Goal: Information Seeking & Learning: Learn about a topic

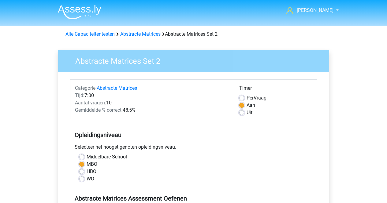
scroll to position [124, 0]
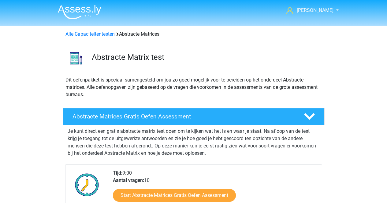
scroll to position [311, 0]
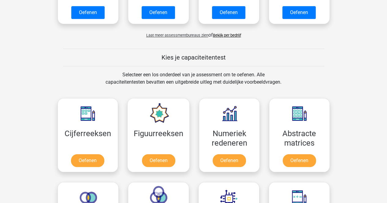
scroll to position [231, 0]
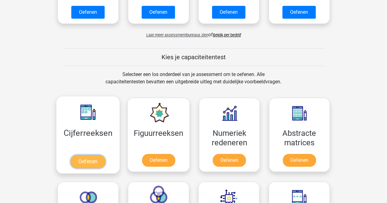
click at [88, 157] on link "Oefenen" at bounding box center [87, 161] width 35 height 13
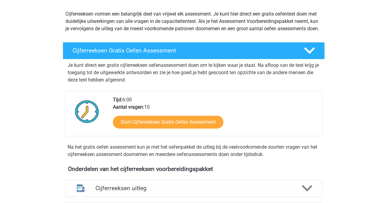
scroll to position [67, 0]
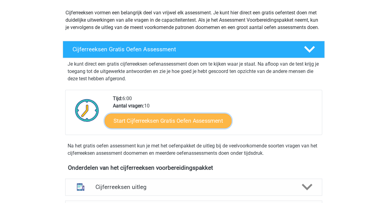
click at [164, 128] on link "Start Cijferreeksen Gratis Oefen Assessment" at bounding box center [168, 120] width 127 height 15
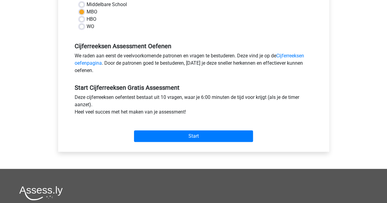
scroll to position [153, 0]
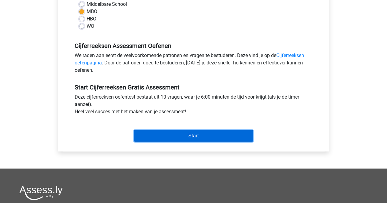
click at [164, 130] on input "Start" at bounding box center [193, 136] width 119 height 12
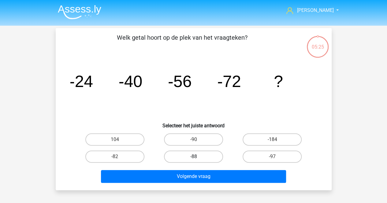
click at [180, 154] on label "-88" at bounding box center [193, 157] width 59 height 12
click at [193, 157] on input "-88" at bounding box center [195, 159] width 4 height 4
radio input "true"
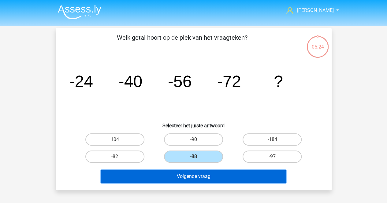
click at [186, 177] on button "Volgende vraag" at bounding box center [193, 176] width 185 height 13
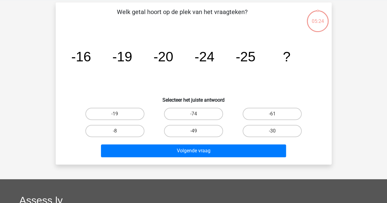
scroll to position [28, 0]
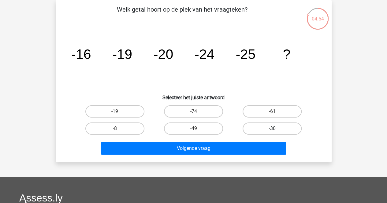
click at [260, 127] on label "-30" at bounding box center [271, 129] width 59 height 12
click at [272, 129] on input "-30" at bounding box center [274, 131] width 4 height 4
radio input "true"
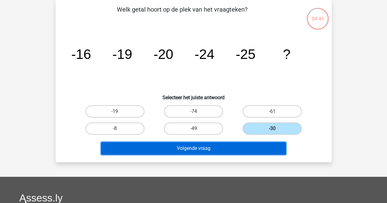
click at [259, 151] on button "Volgende vraag" at bounding box center [193, 148] width 185 height 13
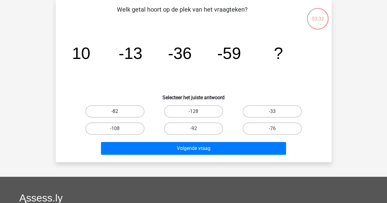
click at [120, 115] on label "-82" at bounding box center [114, 111] width 59 height 12
click at [119, 115] on input "-82" at bounding box center [117, 114] width 4 height 4
radio input "true"
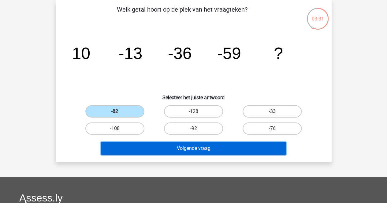
click at [146, 146] on button "Volgende vraag" at bounding box center [193, 148] width 185 height 13
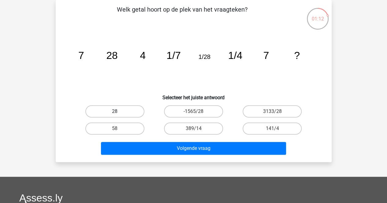
click at [105, 112] on label "28" at bounding box center [114, 111] width 59 height 12
click at [115, 112] on input "28" at bounding box center [117, 114] width 4 height 4
radio input "true"
click at [105, 112] on label "28" at bounding box center [114, 111] width 59 height 12
click at [115, 112] on input "28" at bounding box center [117, 114] width 4 height 4
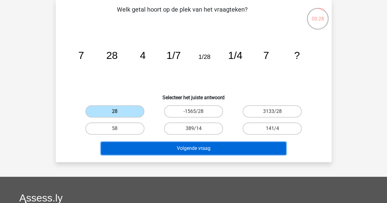
click at [157, 147] on button "Volgende vraag" at bounding box center [193, 148] width 185 height 13
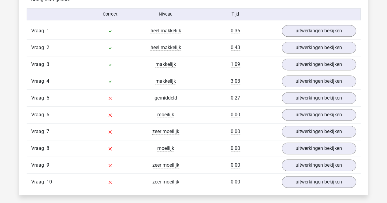
scroll to position [383, 0]
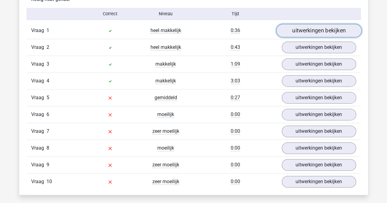
click at [310, 31] on link "uitwerkingen bekijken" at bounding box center [318, 30] width 85 height 13
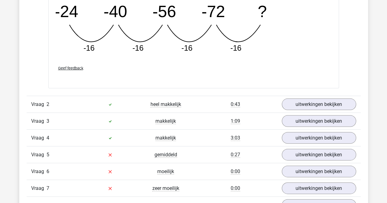
scroll to position [599, 0]
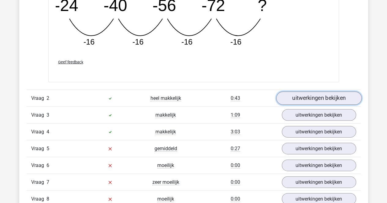
click at [311, 99] on link "uitwerkingen bekijken" at bounding box center [318, 98] width 85 height 13
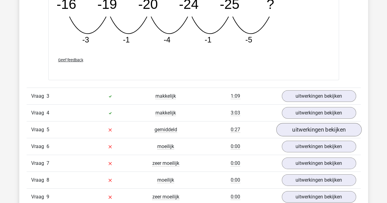
scroll to position [900, 0]
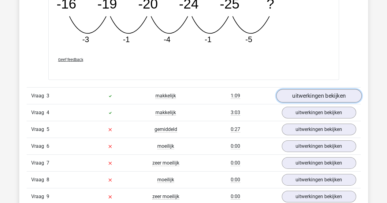
click at [319, 99] on link "uitwerkingen bekijken" at bounding box center [318, 95] width 85 height 13
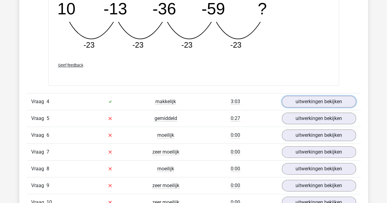
click at [319, 99] on link "uitwerkingen bekijken" at bounding box center [319, 102] width 74 height 12
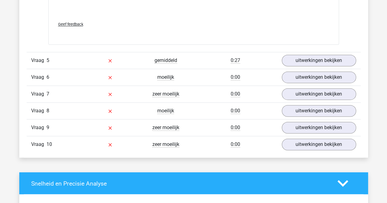
scroll to position [1555, 0]
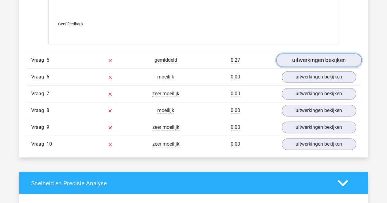
click at [297, 62] on link "uitwerkingen bekijken" at bounding box center [318, 59] width 85 height 13
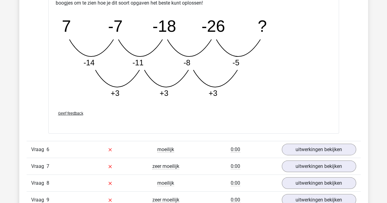
scroll to position [1795, 0]
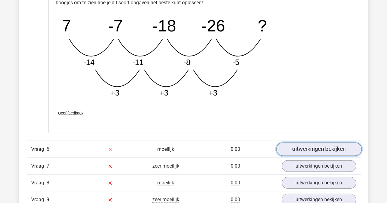
click at [300, 145] on link "uitwerkingen bekijken" at bounding box center [318, 149] width 85 height 13
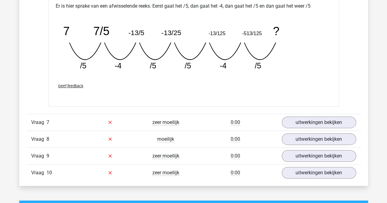
scroll to position [2106, 0]
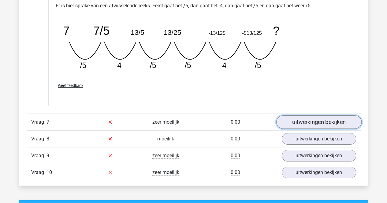
click at [298, 123] on link "uitwerkingen bekijken" at bounding box center [318, 122] width 85 height 13
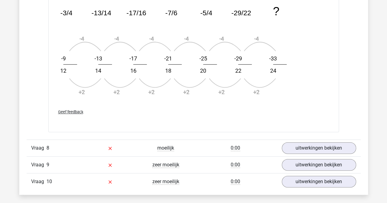
scroll to position [2464, 0]
click at [308, 147] on link "uitwerkingen bekijken" at bounding box center [318, 148] width 85 height 13
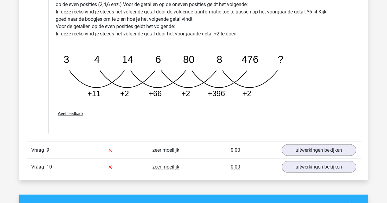
scroll to position [2783, 0]
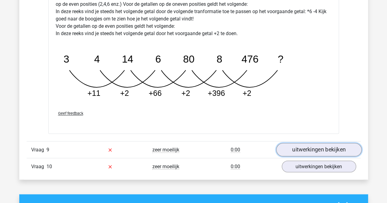
click at [308, 147] on link "uitwerkingen bekijken" at bounding box center [318, 149] width 85 height 13
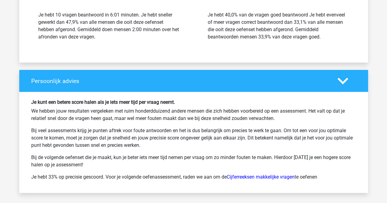
scroll to position [3502, 0]
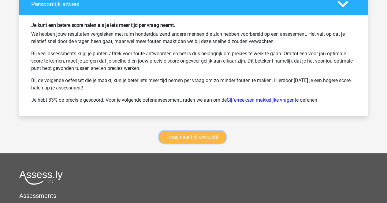
click at [206, 131] on link "Terug naar het overzicht" at bounding box center [192, 137] width 67 height 13
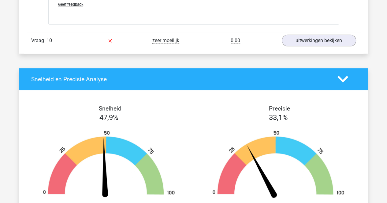
scroll to position [3219, 0]
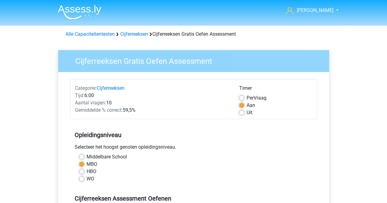
scroll to position [153, 0]
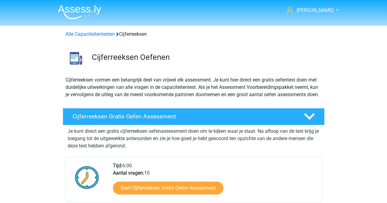
scroll to position [67, 0]
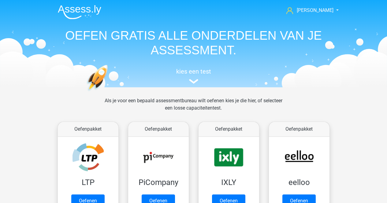
scroll to position [231, 0]
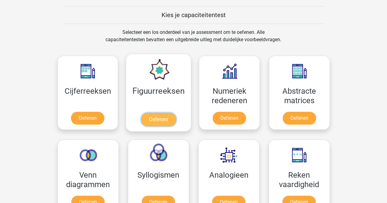
click at [161, 113] on link "Oefenen" at bounding box center [158, 119] width 35 height 13
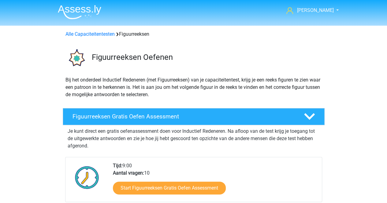
scroll to position [57, 0]
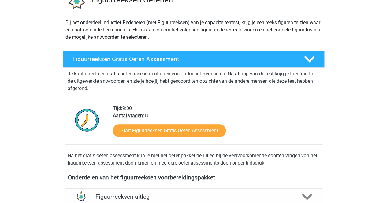
click at [155, 138] on div "Start Figuurreeksen Gratis Oefen Assessment" at bounding box center [215, 132] width 204 height 25
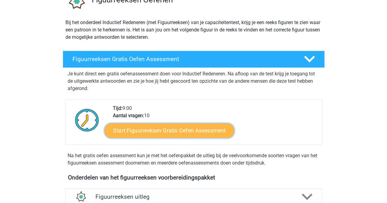
click at [155, 134] on link "Start Figuurreeksen Gratis Oefen Assessment" at bounding box center [169, 130] width 130 height 15
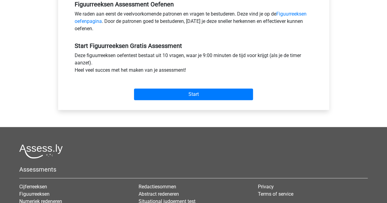
scroll to position [195, 0]
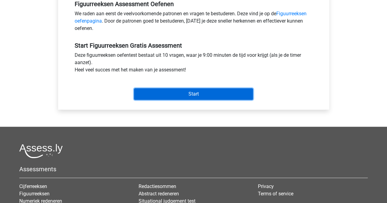
click at [152, 97] on input "Start" at bounding box center [193, 94] width 119 height 12
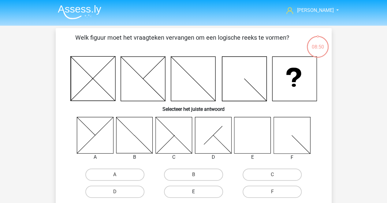
click at [206, 196] on label "E" at bounding box center [193, 192] width 59 height 12
click at [197, 196] on input "E" at bounding box center [195, 194] width 4 height 4
radio input "true"
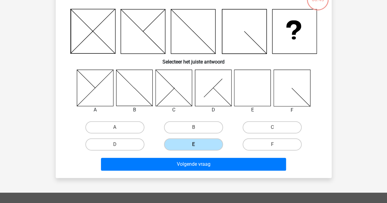
scroll to position [48, 0]
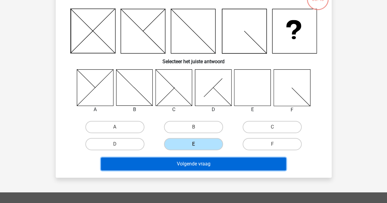
click at [217, 160] on button "Volgende vraag" at bounding box center [193, 164] width 185 height 13
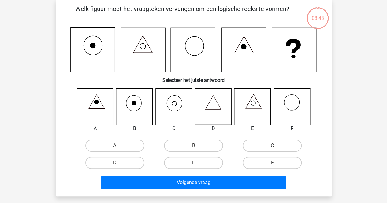
scroll to position [28, 0]
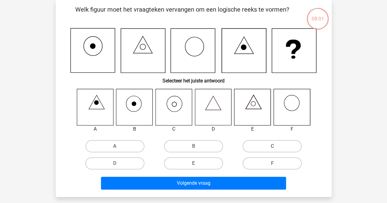
click at [283, 150] on label "C" at bounding box center [271, 146] width 59 height 12
click at [276, 150] on input "C" at bounding box center [274, 148] width 4 height 4
radio input "true"
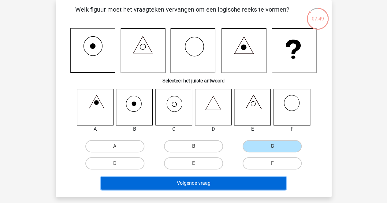
click at [241, 186] on button "Volgende vraag" at bounding box center [193, 183] width 185 height 13
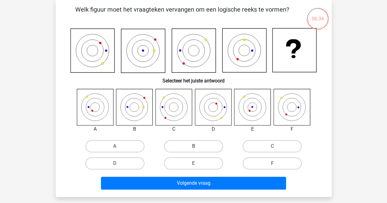
click at [193, 146] on label "B" at bounding box center [193, 146] width 59 height 12
click at [193, 146] on input "B" at bounding box center [195, 148] width 4 height 4
radio input "true"
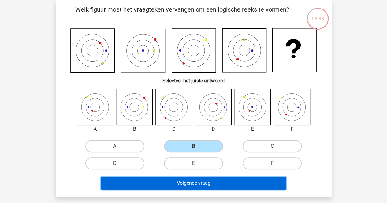
click at [189, 185] on button "Volgende vraag" at bounding box center [193, 183] width 185 height 13
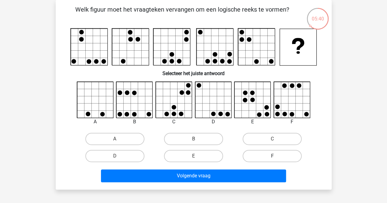
click at [251, 156] on label "F" at bounding box center [271, 156] width 59 height 12
click at [272, 156] on input "F" at bounding box center [274, 158] width 4 height 4
radio input "true"
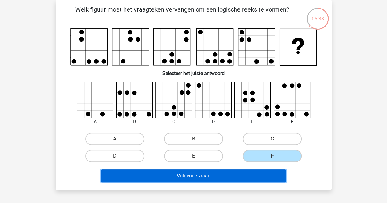
click at [225, 173] on button "Volgende vraag" at bounding box center [193, 176] width 185 height 13
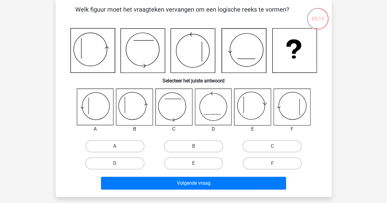
click at [121, 134] on div "A B C D E" at bounding box center [193, 130] width 256 height 83
click at [122, 138] on div "A" at bounding box center [115, 146] width 79 height 17
click at [117, 141] on label "A" at bounding box center [114, 146] width 59 height 12
click at [117, 146] on input "A" at bounding box center [117, 148] width 4 height 4
radio input "true"
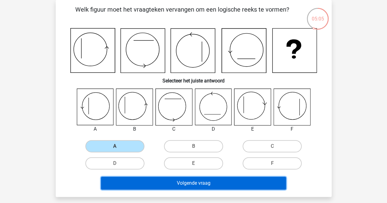
click at [146, 180] on button "Volgende vraag" at bounding box center [193, 183] width 185 height 13
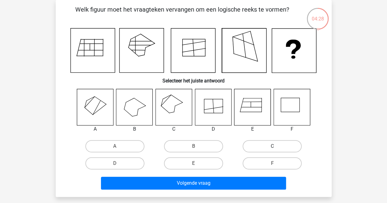
click at [263, 150] on label "C" at bounding box center [271, 146] width 59 height 12
click at [272, 150] on input "C" at bounding box center [274, 148] width 4 height 4
radio input "true"
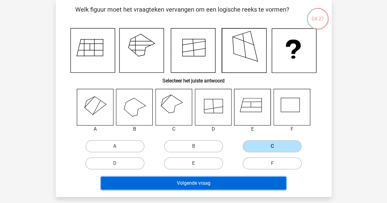
click at [230, 181] on button "Volgende vraag" at bounding box center [193, 183] width 185 height 13
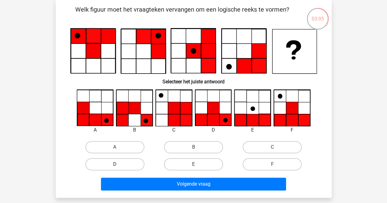
click at [100, 163] on label "D" at bounding box center [114, 164] width 59 height 12
click at [115, 164] on input "D" at bounding box center [117, 166] width 4 height 4
radio input "true"
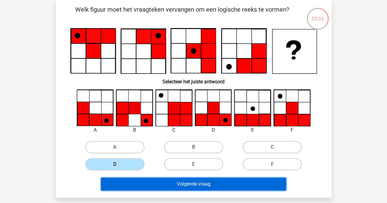
click at [119, 182] on button "Volgende vraag" at bounding box center [193, 184] width 185 height 13
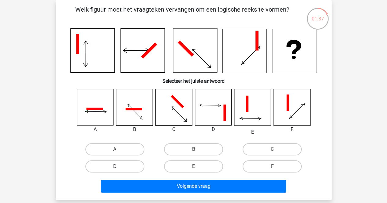
click at [130, 167] on label "D" at bounding box center [114, 166] width 59 height 12
click at [119, 167] on input "D" at bounding box center [117, 169] width 4 height 4
radio input "true"
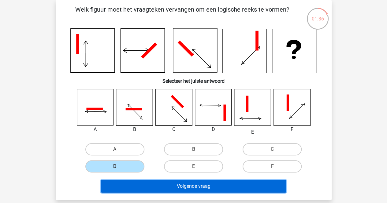
click at [145, 189] on button "Volgende vraag" at bounding box center [193, 186] width 185 height 13
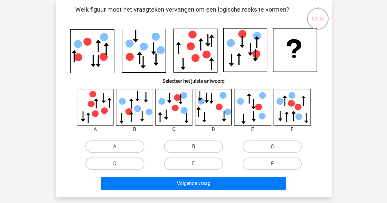
click at [116, 167] on input "D" at bounding box center [117, 166] width 4 height 4
radio input "true"
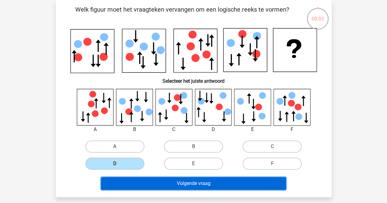
click at [133, 181] on button "Volgende vraag" at bounding box center [193, 183] width 185 height 13
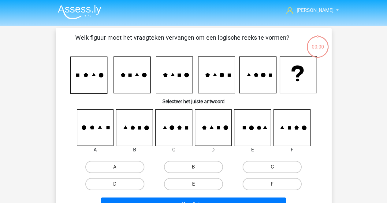
scroll to position [28, 0]
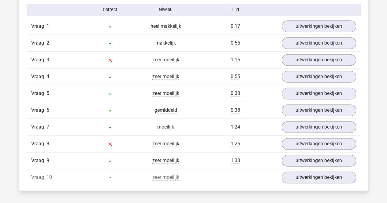
scroll to position [388, 0]
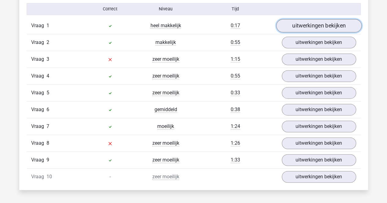
click at [289, 25] on link "uitwerkingen bekijken" at bounding box center [318, 25] width 85 height 13
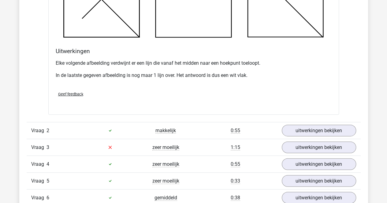
scroll to position [655, 0]
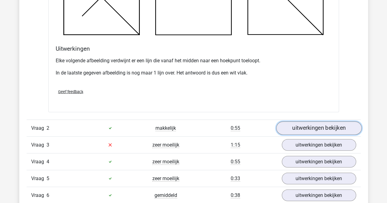
click at [304, 128] on link "uitwerkingen bekijken" at bounding box center [318, 128] width 85 height 13
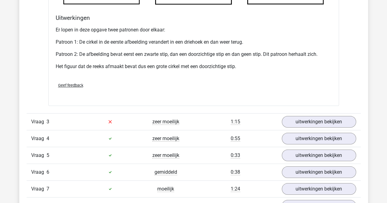
scroll to position [1063, 0]
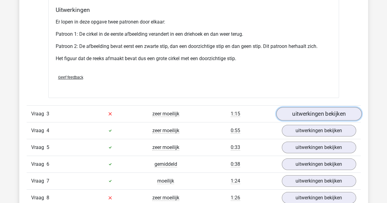
click at [307, 110] on link "uitwerkingen bekijken" at bounding box center [318, 113] width 85 height 13
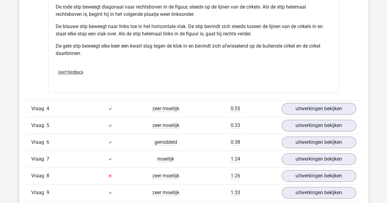
scroll to position [1497, 0]
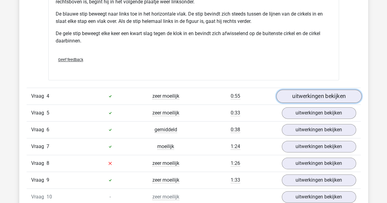
click at [288, 97] on link "uitwerkingen bekijken" at bounding box center [318, 96] width 85 height 13
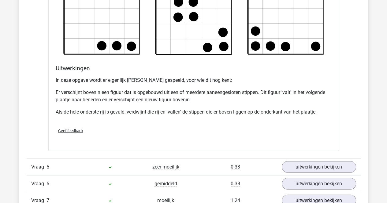
scroll to position [1856, 0]
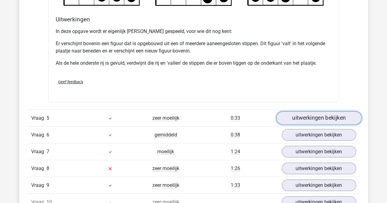
click at [301, 114] on link "uitwerkingen bekijken" at bounding box center [318, 118] width 85 height 13
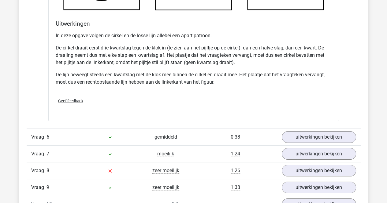
scroll to position [2241, 0]
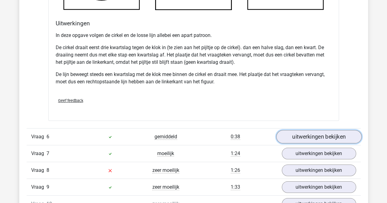
click at [316, 130] on link "uitwerkingen bekijken" at bounding box center [318, 136] width 85 height 13
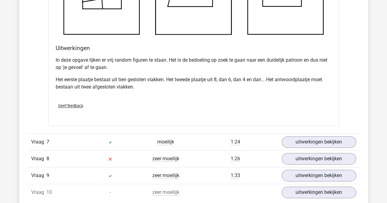
scroll to position [2621, 0]
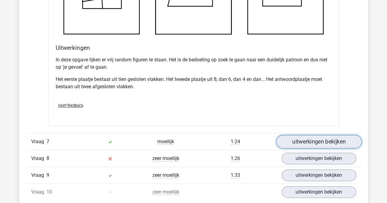
click at [311, 141] on link "uitwerkingen bekijken" at bounding box center [318, 141] width 85 height 13
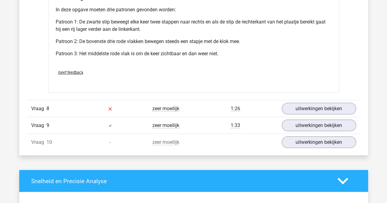
scroll to position [3056, 0]
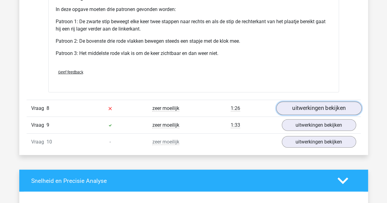
click at [315, 111] on link "uitwerkingen bekijken" at bounding box center [318, 108] width 85 height 13
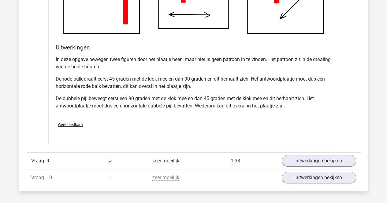
scroll to position [3409, 0]
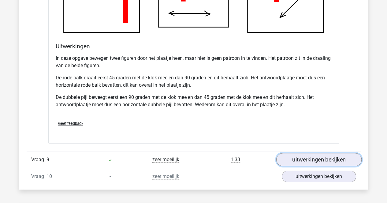
click at [309, 154] on link "uitwerkingen bekijken" at bounding box center [318, 159] width 85 height 13
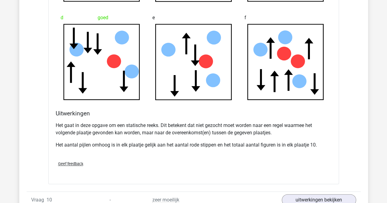
scroll to position [3746, 0]
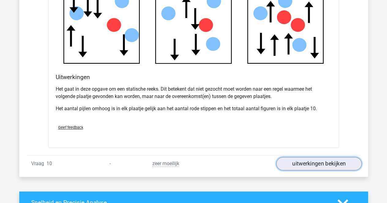
click at [310, 157] on link "uitwerkingen bekijken" at bounding box center [318, 163] width 85 height 13
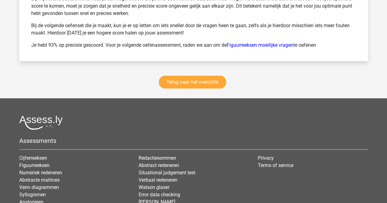
scroll to position [4635, 0]
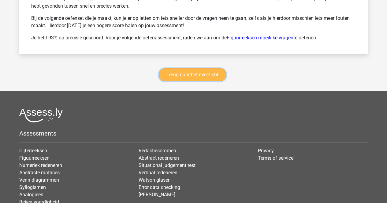
click at [172, 70] on link "Terug naar het overzicht" at bounding box center [192, 74] width 67 height 13
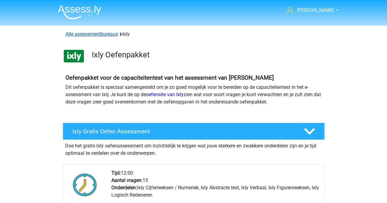
click at [98, 35] on link "Alle assessmentbureaus" at bounding box center [91, 34] width 53 height 6
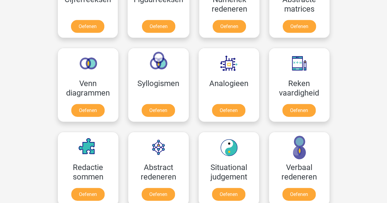
scroll to position [617, 0]
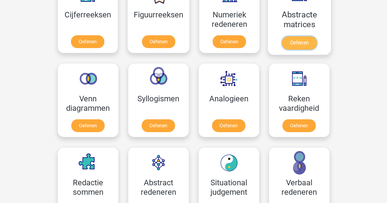
click at [287, 47] on link "Oefenen" at bounding box center [299, 42] width 35 height 13
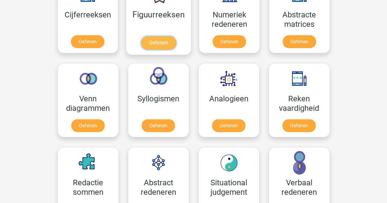
click at [141, 36] on link "Oefenen" at bounding box center [158, 42] width 35 height 13
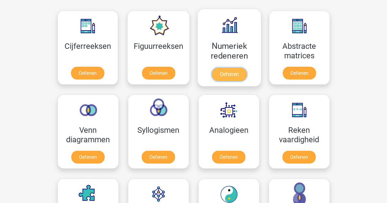
click at [218, 71] on link "Oefenen" at bounding box center [229, 74] width 35 height 13
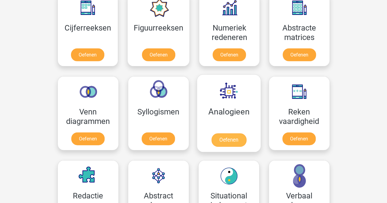
scroll to position [605, 0]
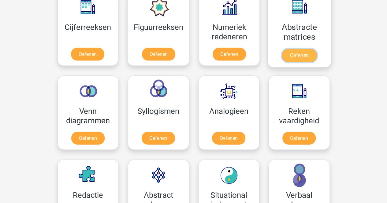
click at [296, 60] on link "Oefenen" at bounding box center [299, 55] width 35 height 13
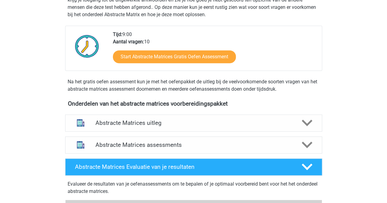
scroll to position [138, 0]
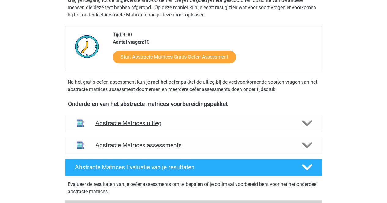
click at [206, 118] on div "Abstracte Matrices uitleg" at bounding box center [193, 123] width 257 height 17
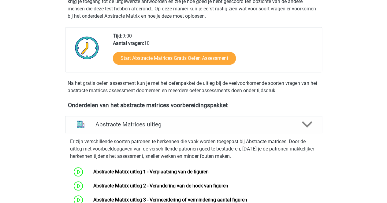
scroll to position [113, 0]
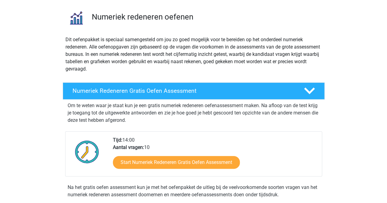
scroll to position [40, 0]
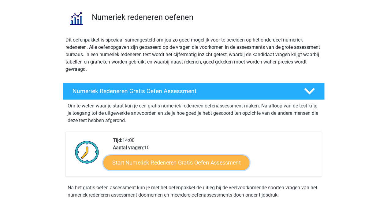
click at [189, 161] on link "Start Numeriek Redeneren Gratis Oefen Assessment" at bounding box center [176, 162] width 146 height 15
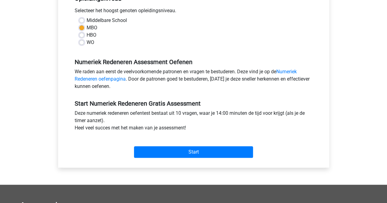
scroll to position [137, 0]
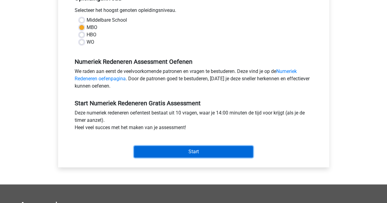
click at [188, 155] on input "Start" at bounding box center [193, 152] width 119 height 12
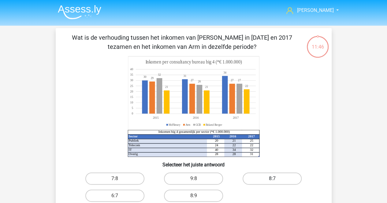
click at [266, 173] on label "8:7" at bounding box center [271, 179] width 59 height 12
click at [272, 179] on input "8:7" at bounding box center [274, 181] width 4 height 4
radio input "true"
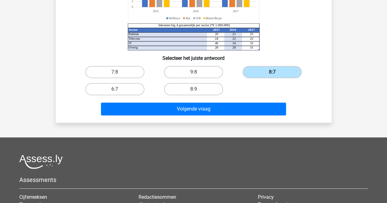
scroll to position [109, 0]
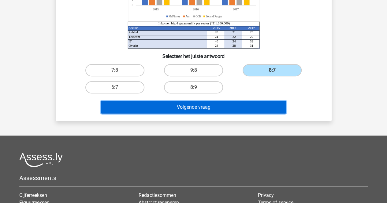
click at [251, 107] on button "Volgende vraag" at bounding box center [193, 107] width 185 height 13
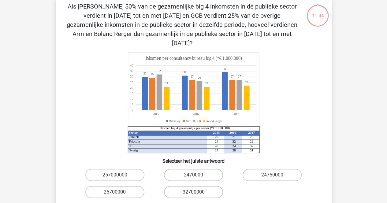
scroll to position [28, 0]
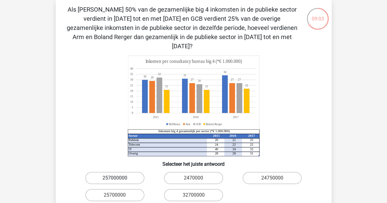
click at [100, 174] on label "257000000" at bounding box center [114, 178] width 59 height 12
click at [115, 178] on input "257000000" at bounding box center [117, 180] width 4 height 4
radio input "true"
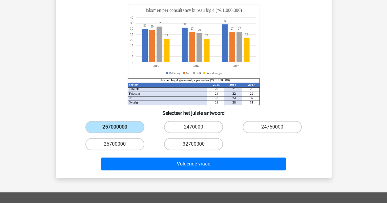
scroll to position [79, 0]
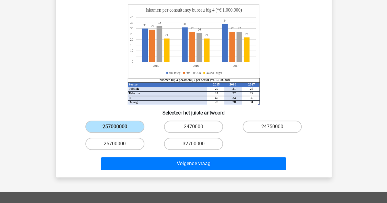
click at [129, 164] on div "Als McFlinsey 50% van de gezamenlijke big 4 inkomsten in de publieke sector ver…" at bounding box center [194, 63] width 276 height 229
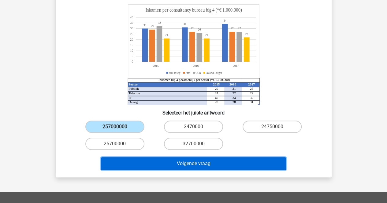
click at [131, 159] on button "Volgende vraag" at bounding box center [193, 163] width 185 height 13
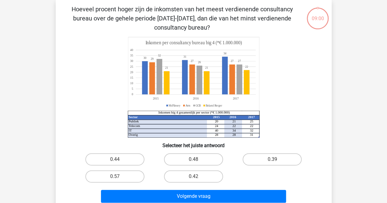
scroll to position [28, 0]
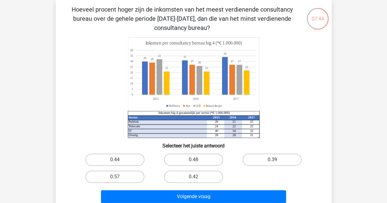
click at [131, 159] on label "0.44" at bounding box center [114, 160] width 59 height 12
click at [119, 160] on input "0.44" at bounding box center [117, 162] width 4 height 4
radio input "true"
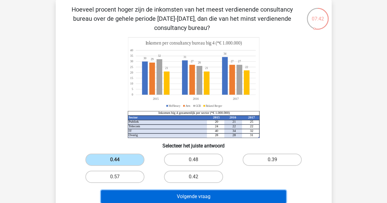
click at [154, 195] on button "Volgende vraag" at bounding box center [193, 196] width 185 height 13
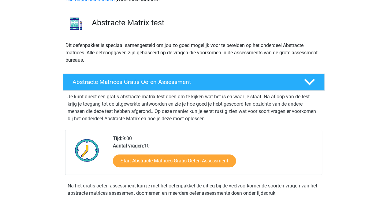
scroll to position [35, 0]
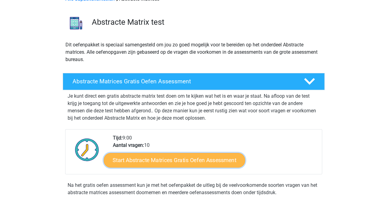
click at [192, 158] on link "Start Abstracte Matrices Gratis Oefen Assessment" at bounding box center [174, 160] width 141 height 15
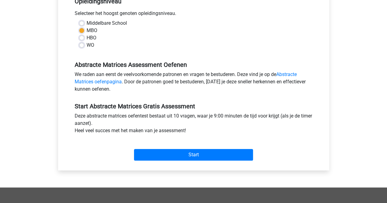
scroll to position [135, 0]
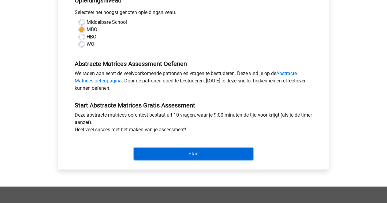
click at [192, 158] on input "Start" at bounding box center [193, 154] width 119 height 12
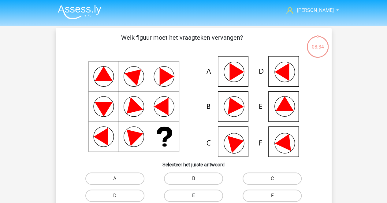
click at [210, 194] on label "E" at bounding box center [193, 196] width 59 height 12
click at [197, 196] on input "E" at bounding box center [195, 198] width 4 height 4
radio input "true"
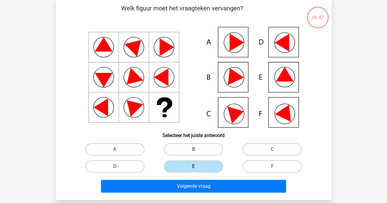
scroll to position [34, 0]
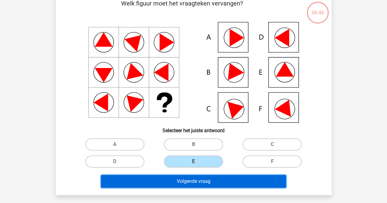
click at [207, 185] on button "Volgende vraag" at bounding box center [193, 181] width 185 height 13
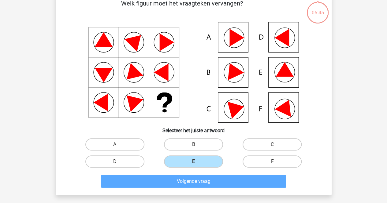
scroll to position [28, 0]
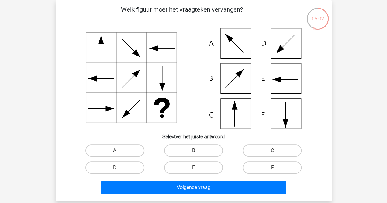
click at [285, 143] on div "C" at bounding box center [272, 150] width 79 height 17
click at [281, 149] on label "C" at bounding box center [271, 151] width 59 height 12
click at [276, 151] on input "C" at bounding box center [274, 153] width 4 height 4
radio input "true"
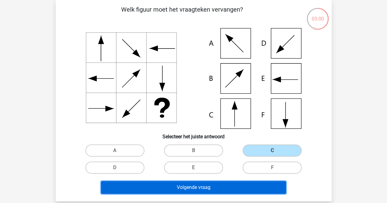
click at [226, 187] on button "Volgende vraag" at bounding box center [193, 187] width 185 height 13
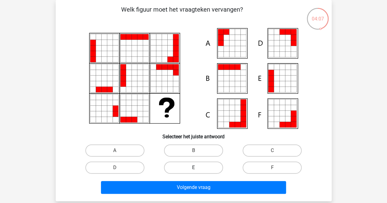
click at [198, 170] on label "E" at bounding box center [193, 168] width 59 height 12
click at [197, 170] on input "E" at bounding box center [195, 170] width 4 height 4
radio input "true"
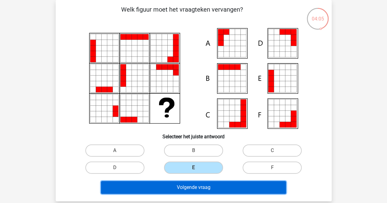
click at [197, 187] on button "Volgende vraag" at bounding box center [193, 187] width 185 height 13
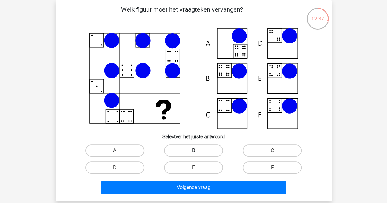
click at [194, 148] on label "B" at bounding box center [193, 151] width 59 height 12
click at [194, 151] on input "B" at bounding box center [195, 153] width 4 height 4
radio input "true"
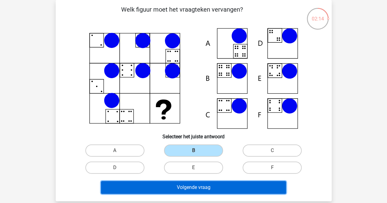
click at [215, 186] on button "Volgende vraag" at bounding box center [193, 187] width 185 height 13
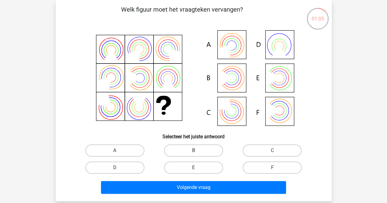
click at [204, 153] on label "B" at bounding box center [193, 151] width 59 height 12
click at [197, 153] on input "B" at bounding box center [195, 153] width 4 height 4
radio input "true"
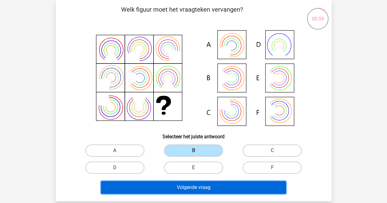
click at [205, 186] on button "Volgende vraag" at bounding box center [193, 187] width 185 height 13
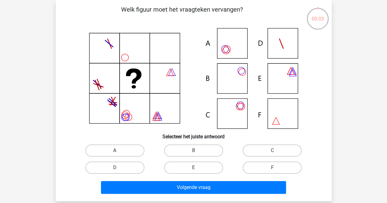
click at [124, 150] on label "A" at bounding box center [114, 151] width 59 height 12
click at [119, 151] on input "A" at bounding box center [117, 153] width 4 height 4
radio input "true"
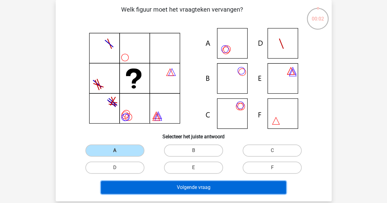
click at [134, 187] on button "Volgende vraag" at bounding box center [193, 187] width 185 height 13
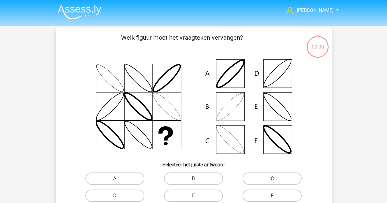
scroll to position [28, 0]
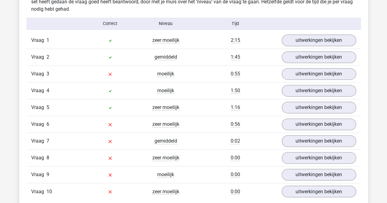
scroll to position [391, 0]
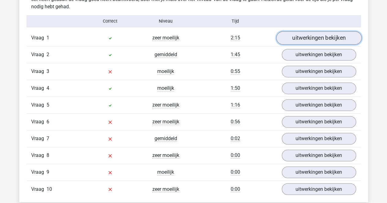
click at [311, 39] on link "uitwerkingen bekijken" at bounding box center [318, 37] width 85 height 13
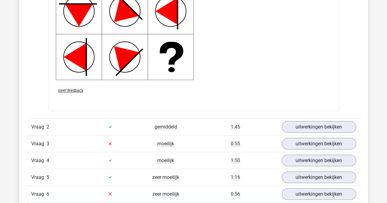
scroll to position [723, 0]
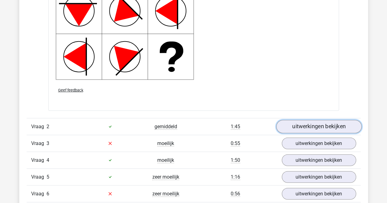
click at [307, 130] on link "uitwerkingen bekijken" at bounding box center [318, 126] width 85 height 13
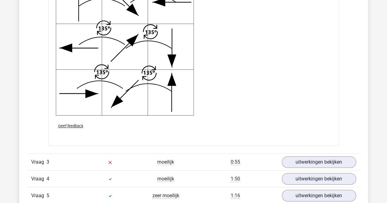
scroll to position [1103, 0]
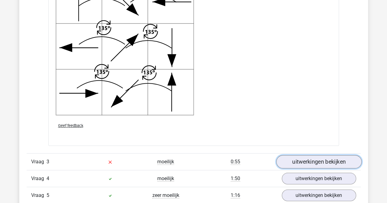
click at [310, 157] on link "uitwerkingen bekijken" at bounding box center [318, 161] width 85 height 13
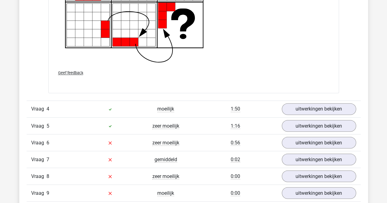
scroll to position [1616, 0]
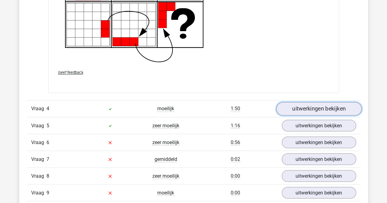
click at [286, 109] on link "uitwerkingen bekijken" at bounding box center [318, 108] width 85 height 13
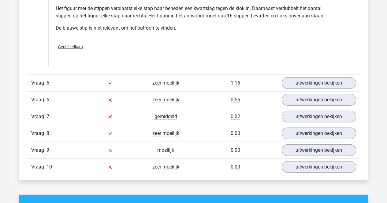
scroll to position [1918, 0]
click at [297, 82] on link "uitwerkingen bekijken" at bounding box center [318, 82] width 85 height 13
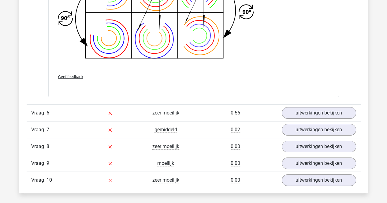
scroll to position [2301, 0]
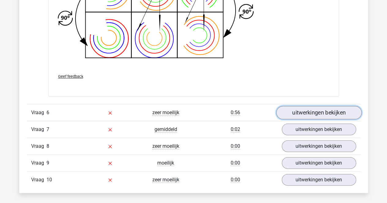
click at [290, 111] on link "uitwerkingen bekijken" at bounding box center [318, 112] width 85 height 13
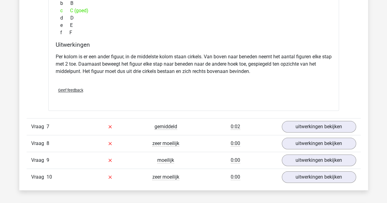
scroll to position [2558, 0]
click at [300, 120] on link "uitwerkingen bekijken" at bounding box center [318, 126] width 85 height 13
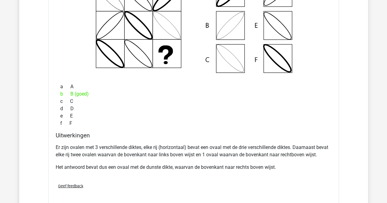
scroll to position [2737, 0]
drag, startPoint x: 295, startPoint y: 109, endPoint x: 323, endPoint y: 86, distance: 36.7
click at [323, 86] on div "a A" at bounding box center [194, 86] width 276 height 7
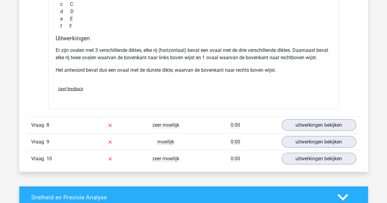
scroll to position [2835, 0]
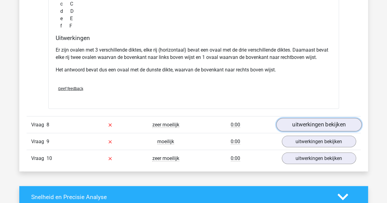
click at [304, 118] on link "uitwerkingen bekijken" at bounding box center [318, 124] width 85 height 13
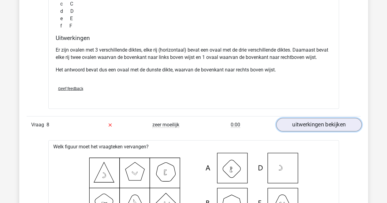
scroll to position [2869, 0]
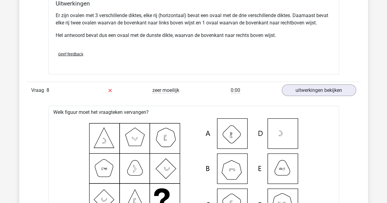
drag, startPoint x: 304, startPoint y: 116, endPoint x: 311, endPoint y: 140, distance: 25.3
click at [311, 140] on icon at bounding box center [193, 168] width 271 height 101
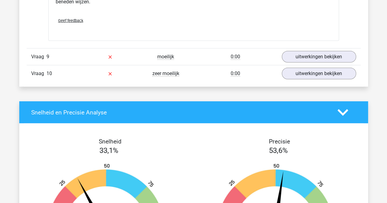
scroll to position [3184, 0]
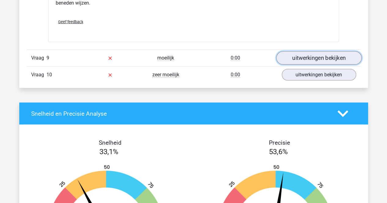
click at [306, 54] on link "uitwerkingen bekijken" at bounding box center [318, 57] width 85 height 13
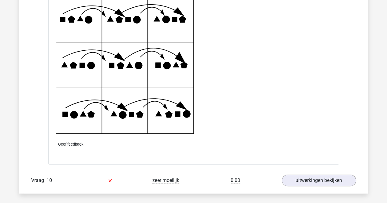
scroll to position [3481, 0]
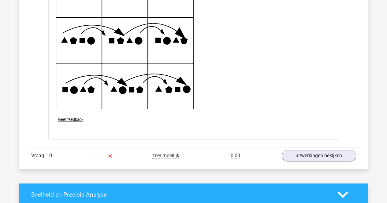
click at [291, 157] on div "Vraag 10 zeer moeilijk 0:00 uitwerkingen bekijken" at bounding box center [194, 155] width 334 height 17
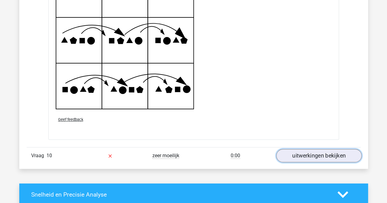
click at [293, 153] on link "uitwerkingen bekijken" at bounding box center [318, 155] width 85 height 13
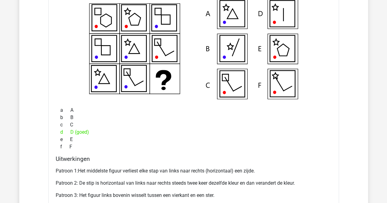
scroll to position [3666, 0]
